Goal: Information Seeking & Learning: Check status

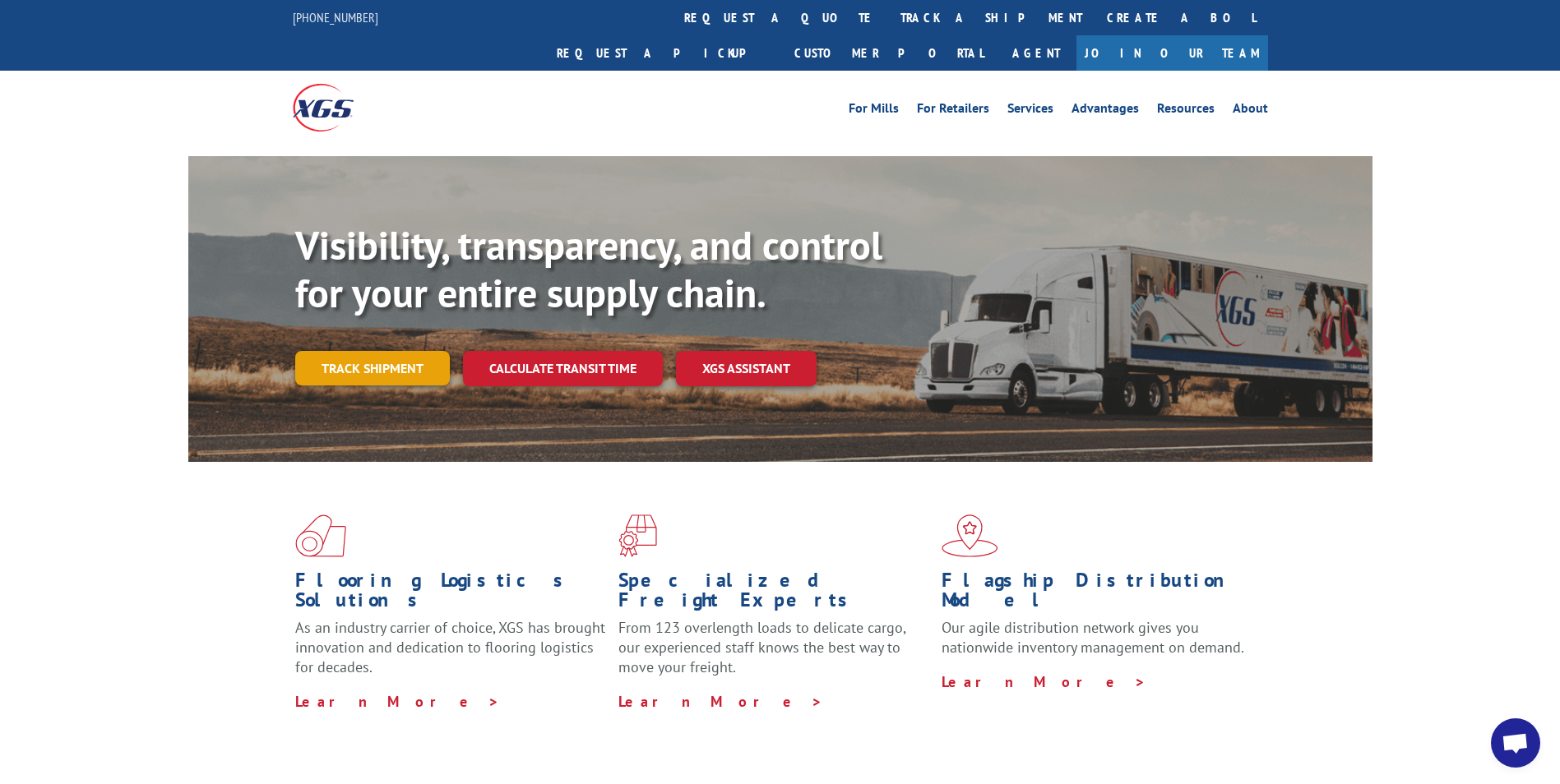
click at [359, 351] on link "Track shipment" at bounding box center [373, 368] width 155 height 35
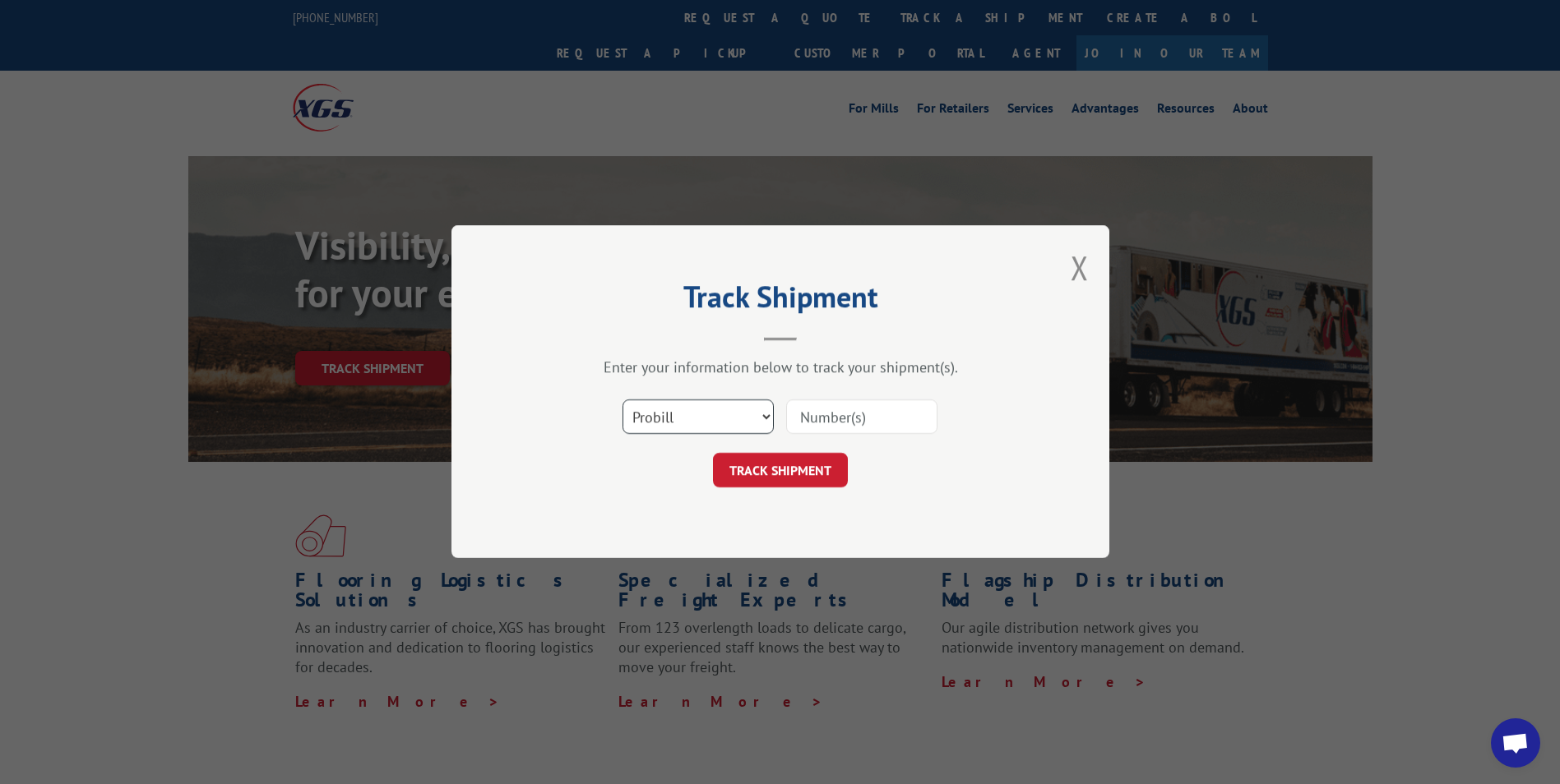
click at [773, 426] on select "Select category... Probill BOL PO" at bounding box center [698, 418] width 152 height 35
select select "bol"
click at [623, 401] on select "Select category... Probill BOL PO" at bounding box center [698, 418] width 152 height 35
click at [865, 421] on input at bounding box center [861, 418] width 152 height 35
type input "882334"
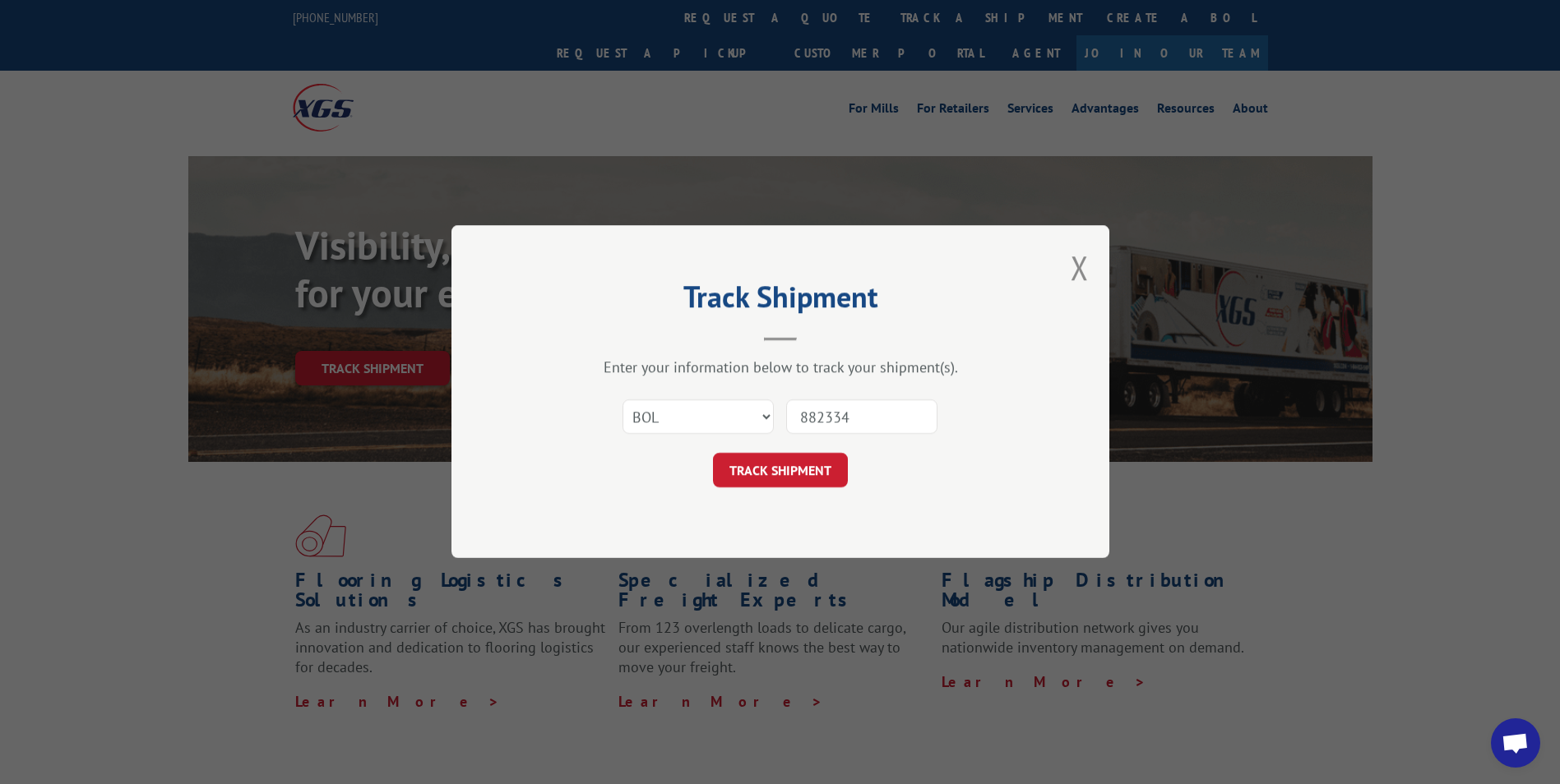
click button "TRACK SHIPMENT" at bounding box center [780, 471] width 135 height 35
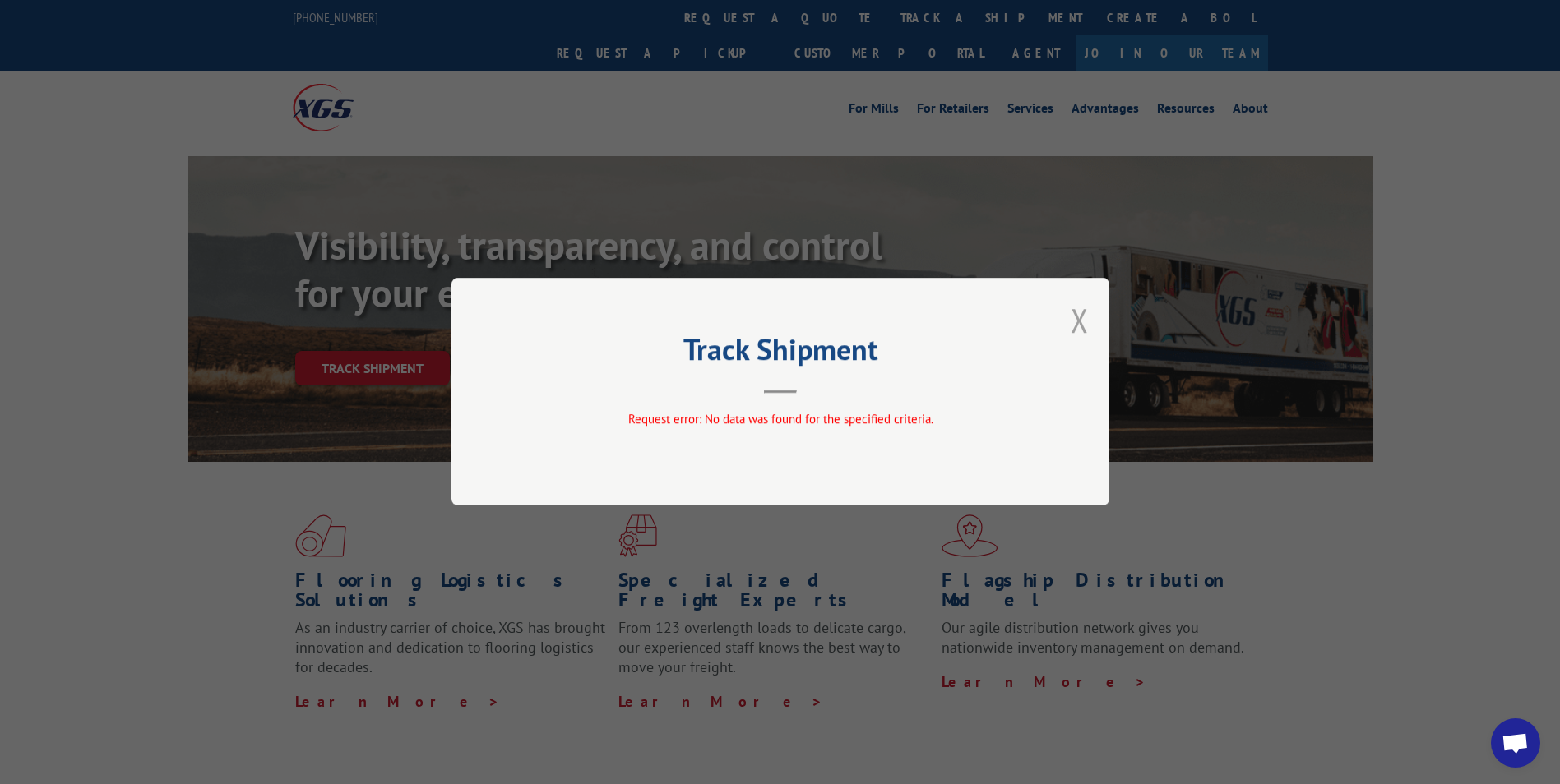
click at [1084, 312] on button "Close modal" at bounding box center [1080, 320] width 18 height 44
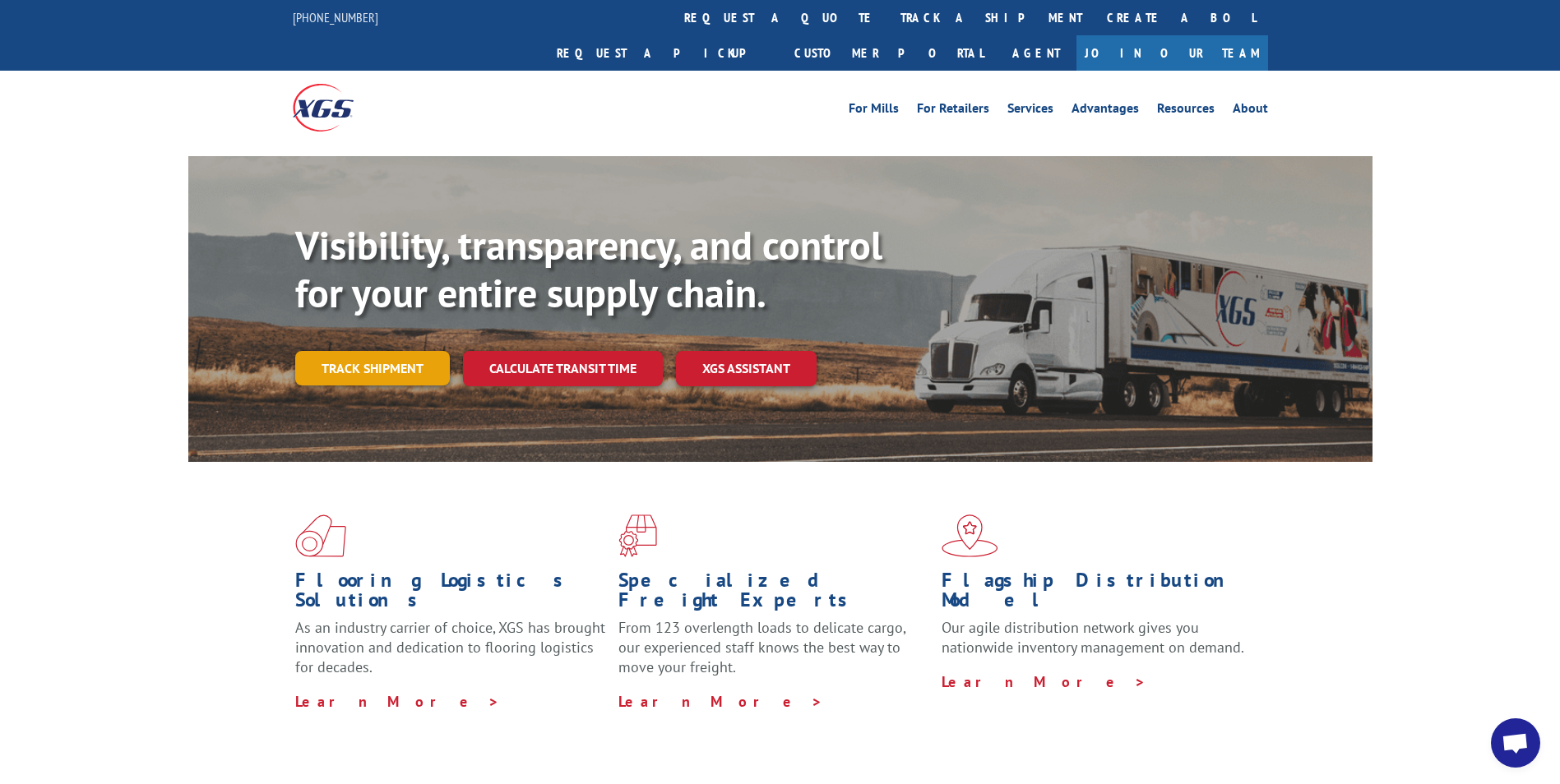
click at [372, 351] on link "Track shipment" at bounding box center [373, 368] width 155 height 35
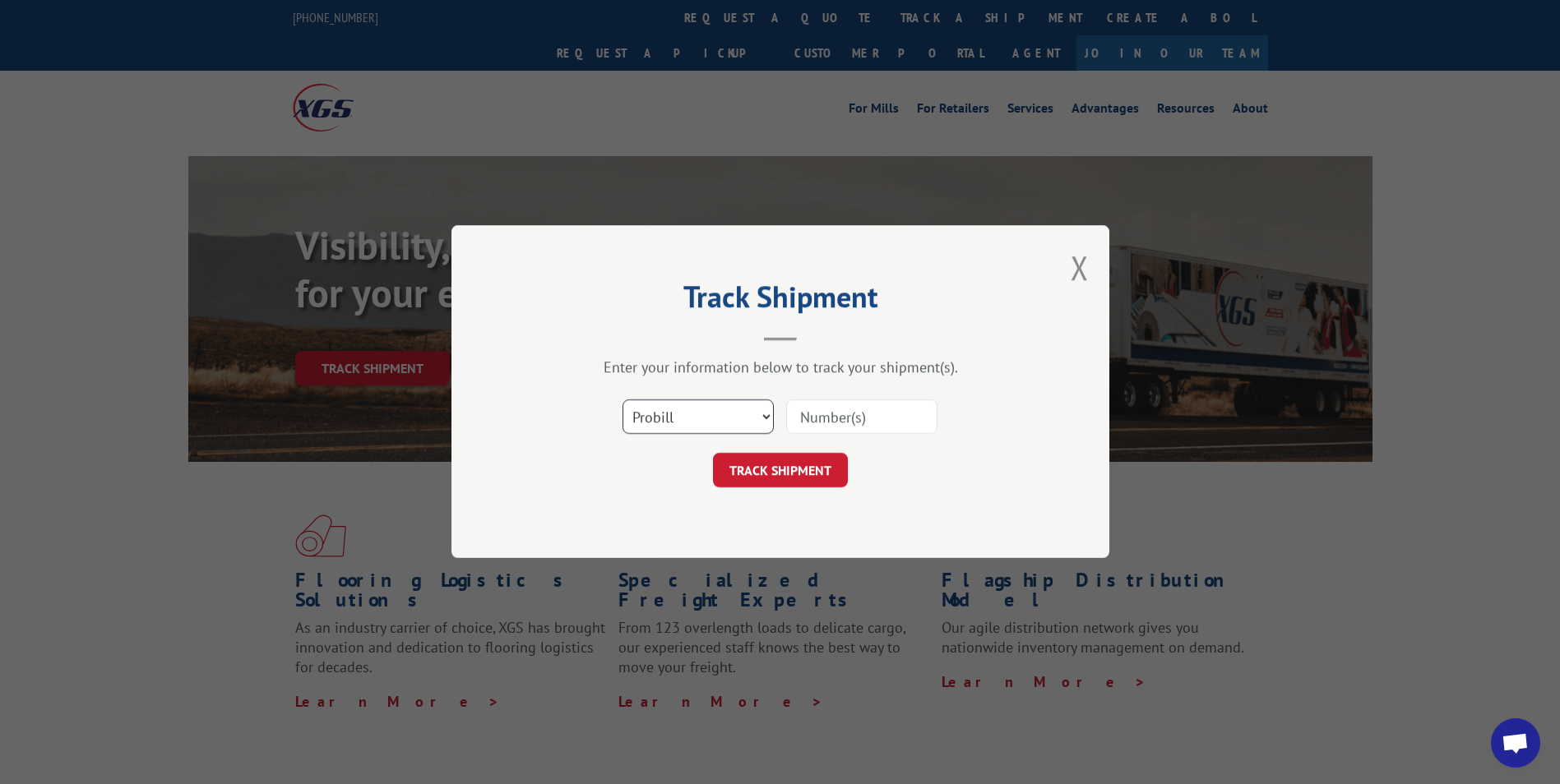
click at [749, 418] on select "Select category... Probill BOL PO" at bounding box center [698, 418] width 152 height 35
select select "bol"
click at [623, 401] on select "Select category... Probill BOL PO" at bounding box center [698, 418] width 152 height 35
click at [884, 415] on input at bounding box center [861, 418] width 152 height 35
type input "882334"
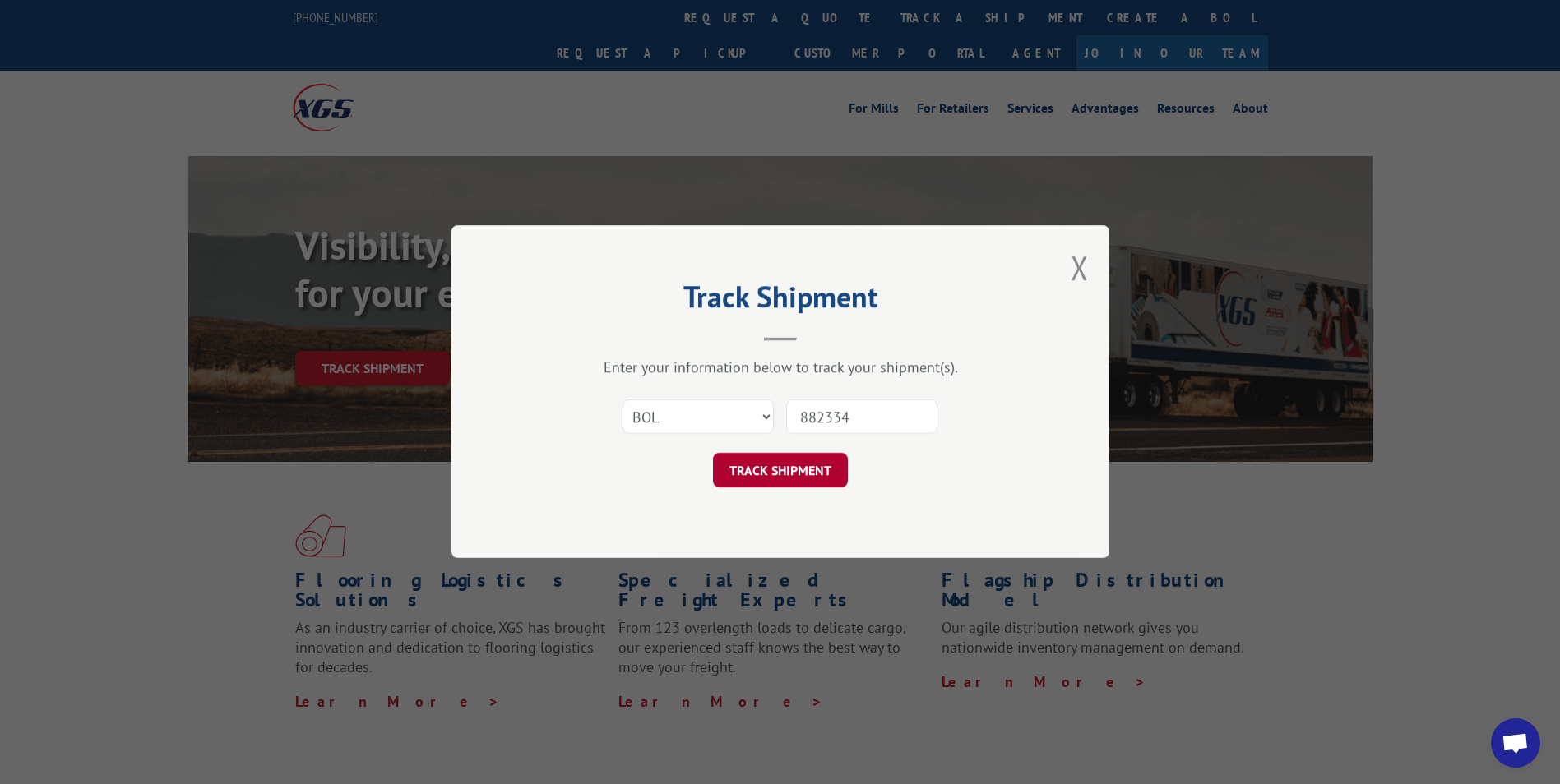
click at [834, 476] on button "TRACK SHIPMENT" at bounding box center [780, 471] width 135 height 35
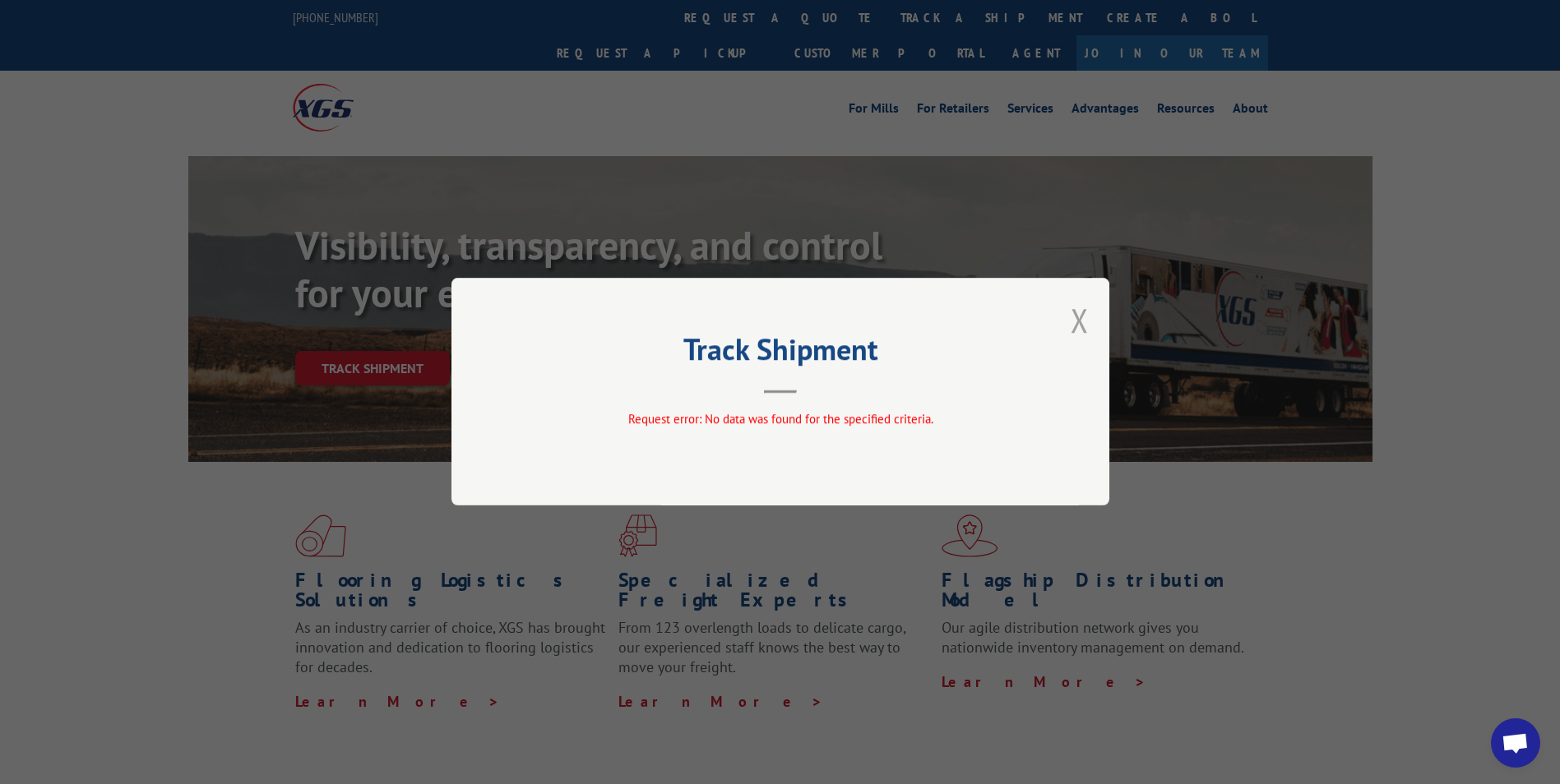
click at [1085, 317] on button "Close modal" at bounding box center [1080, 320] width 18 height 44
